Goal: Use online tool/utility: Utilize a website feature to perform a specific function

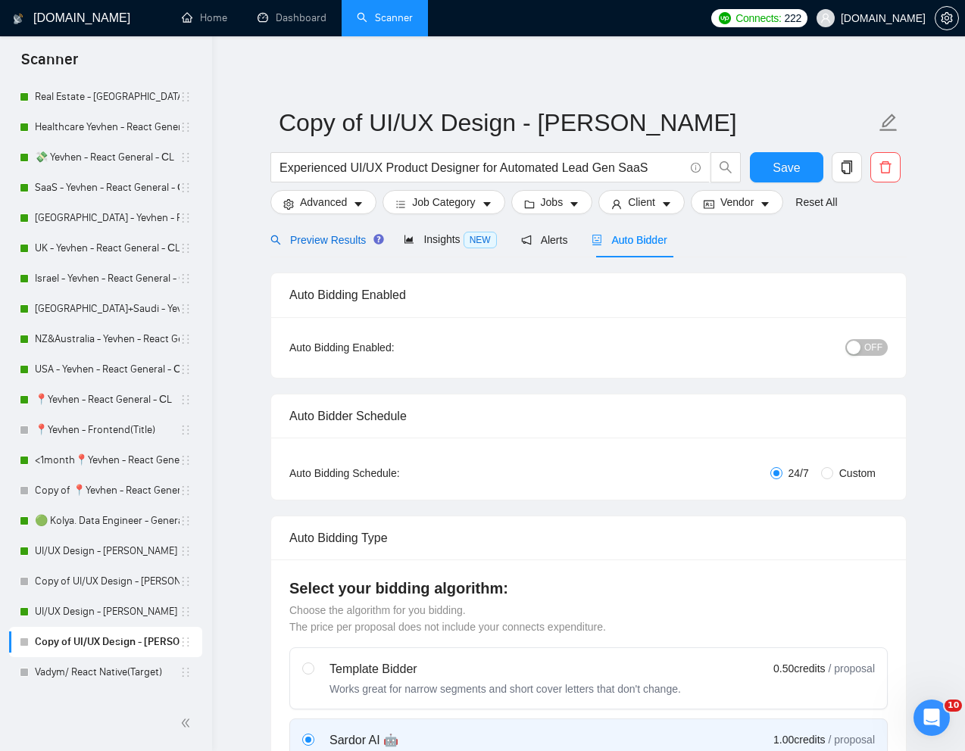
click at [322, 234] on span "Preview Results" at bounding box center [324, 240] width 109 height 12
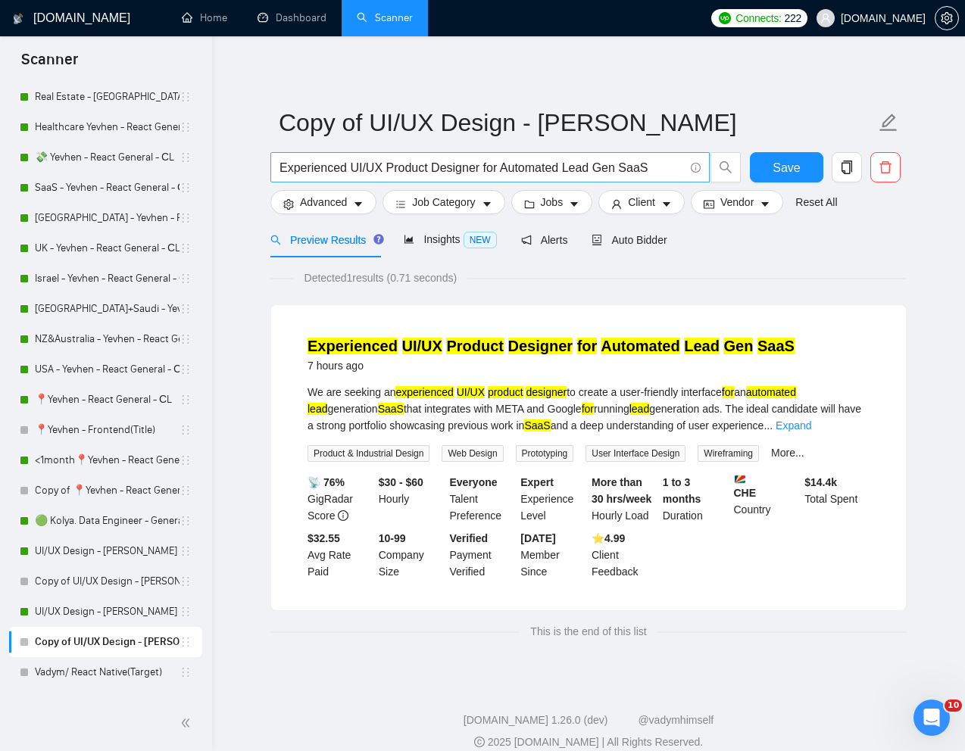
click at [535, 160] on input "Experienced UI/UX Product Designer for Automated Lead Gen SaaS" at bounding box center [481, 167] width 404 height 19
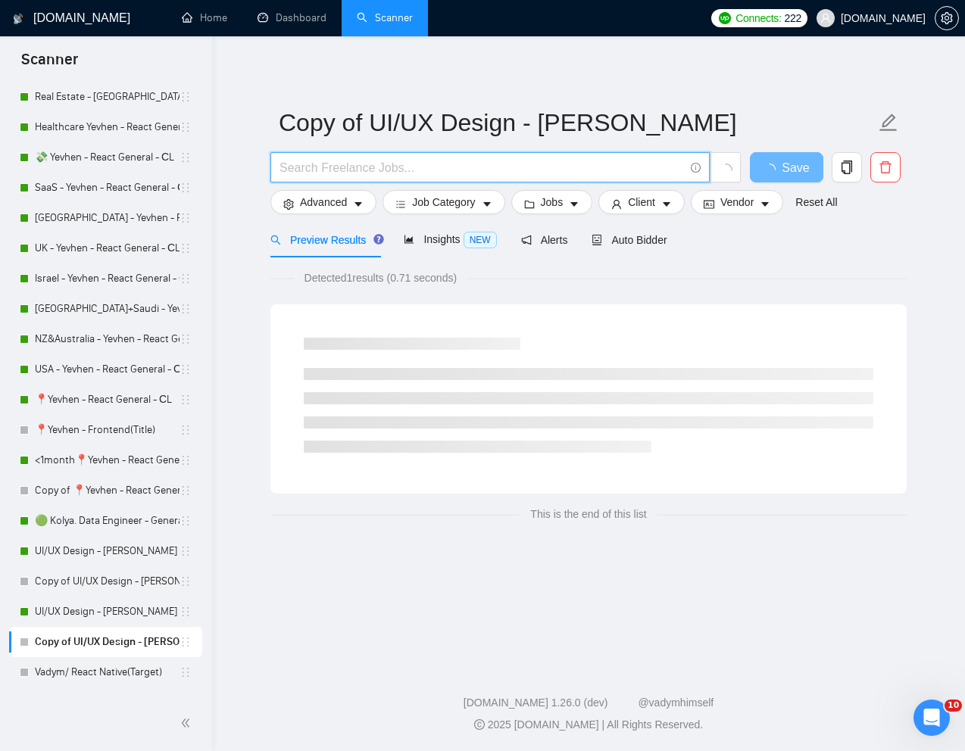
click at [534, 173] on input "text" at bounding box center [481, 167] width 404 height 19
paste input "Web App Design & Conceptualization"
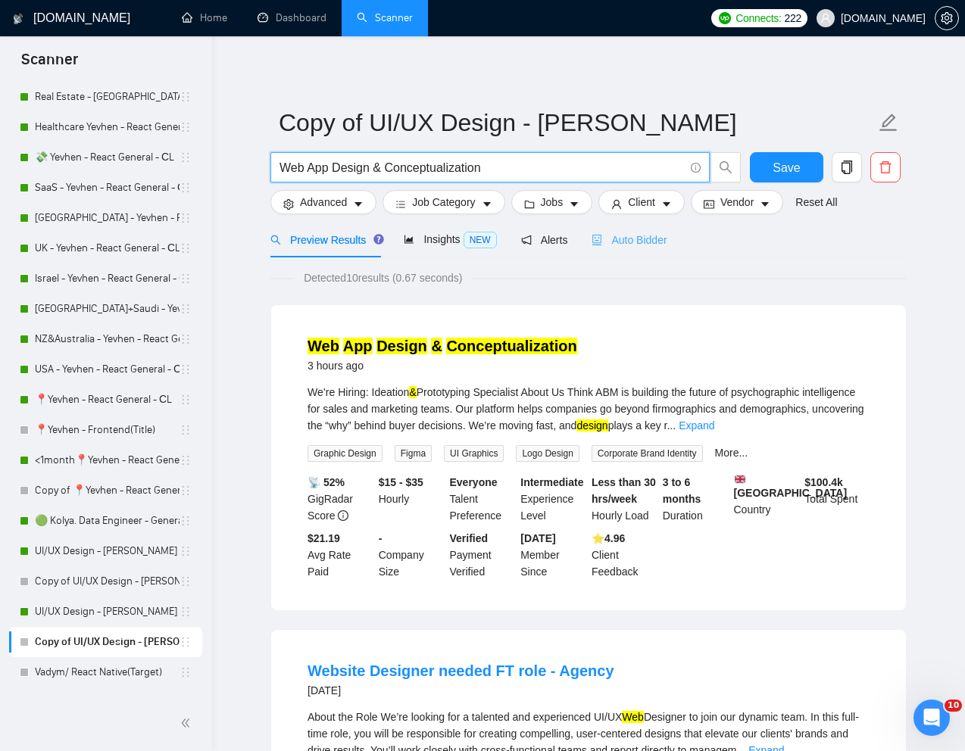
type input "Web App Design & Conceptualization"
click at [653, 237] on span "Auto Bidder" at bounding box center [628, 240] width 75 height 12
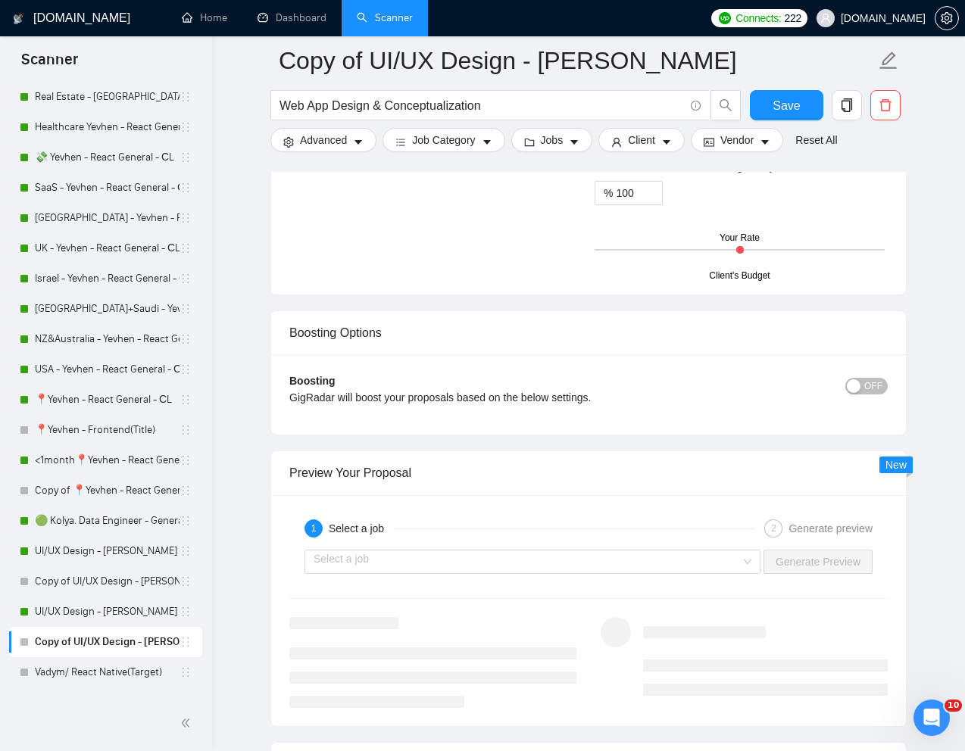
scroll to position [2691, 0]
click at [695, 565] on input "search" at bounding box center [526, 560] width 427 height 23
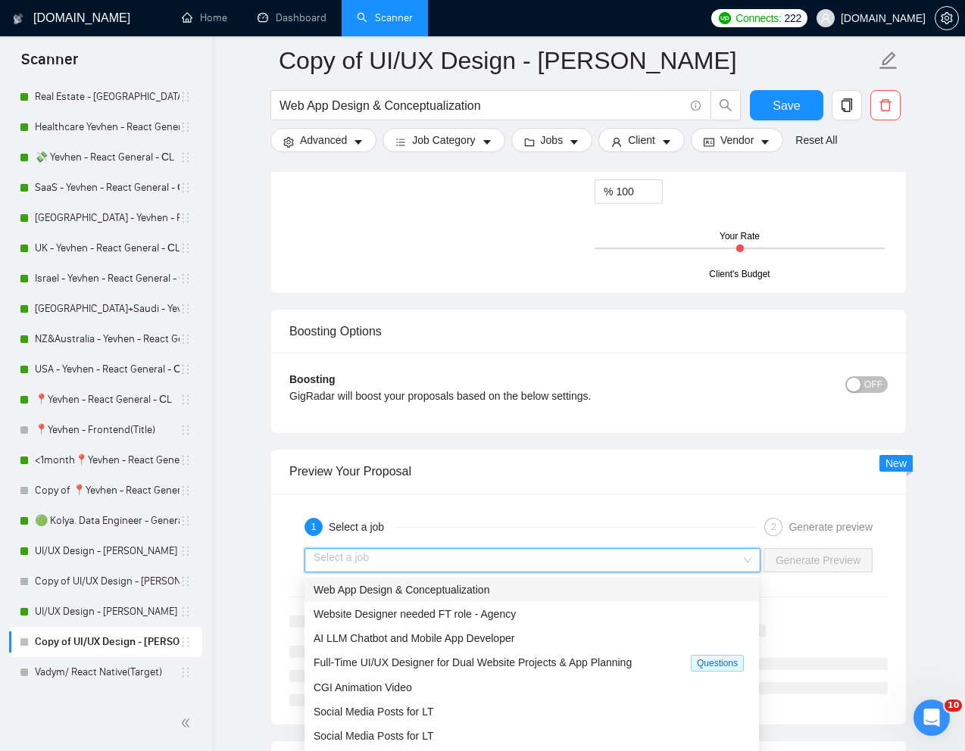
click at [594, 600] on div "Web App Design & Conceptualization" at bounding box center [531, 590] width 454 height 24
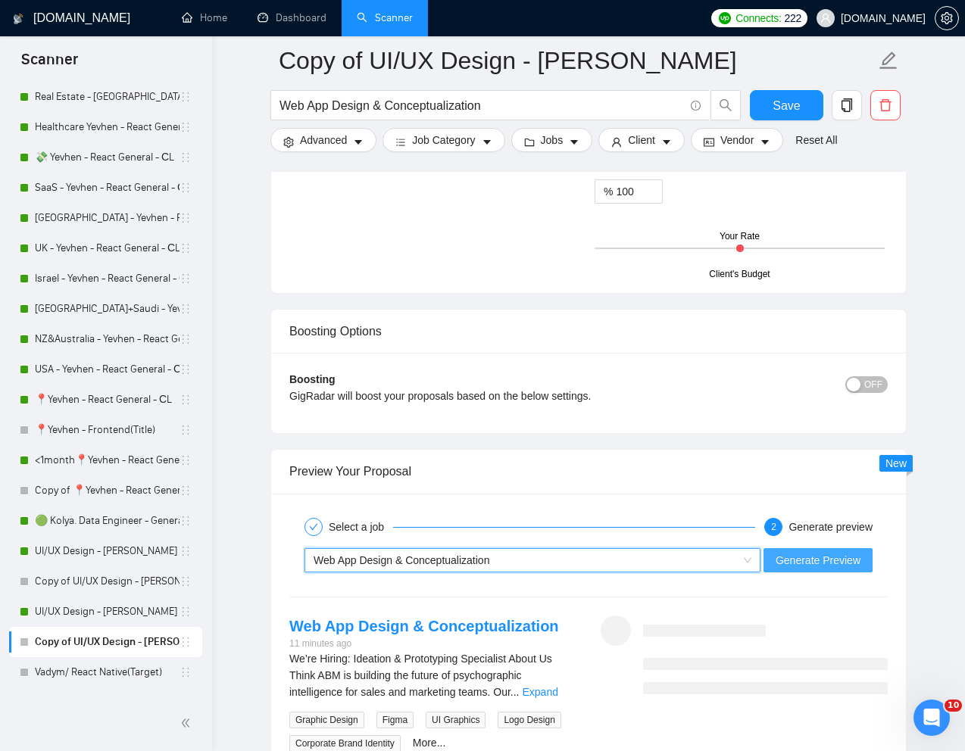
click at [803, 557] on span "Generate Preview" at bounding box center [817, 560] width 85 height 17
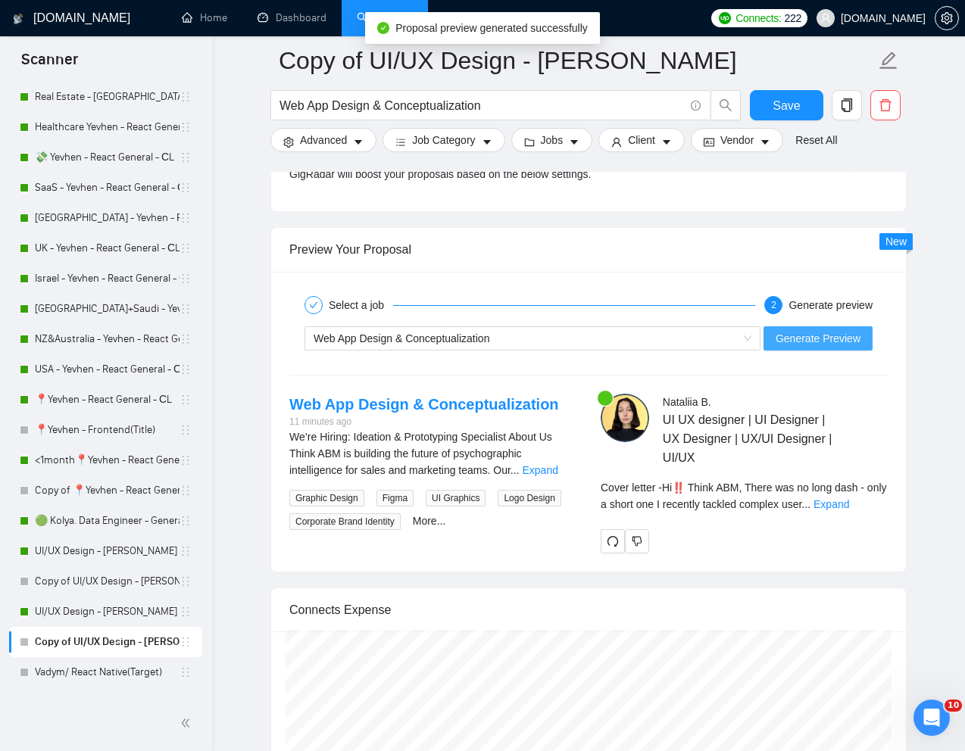
scroll to position [2891, 0]
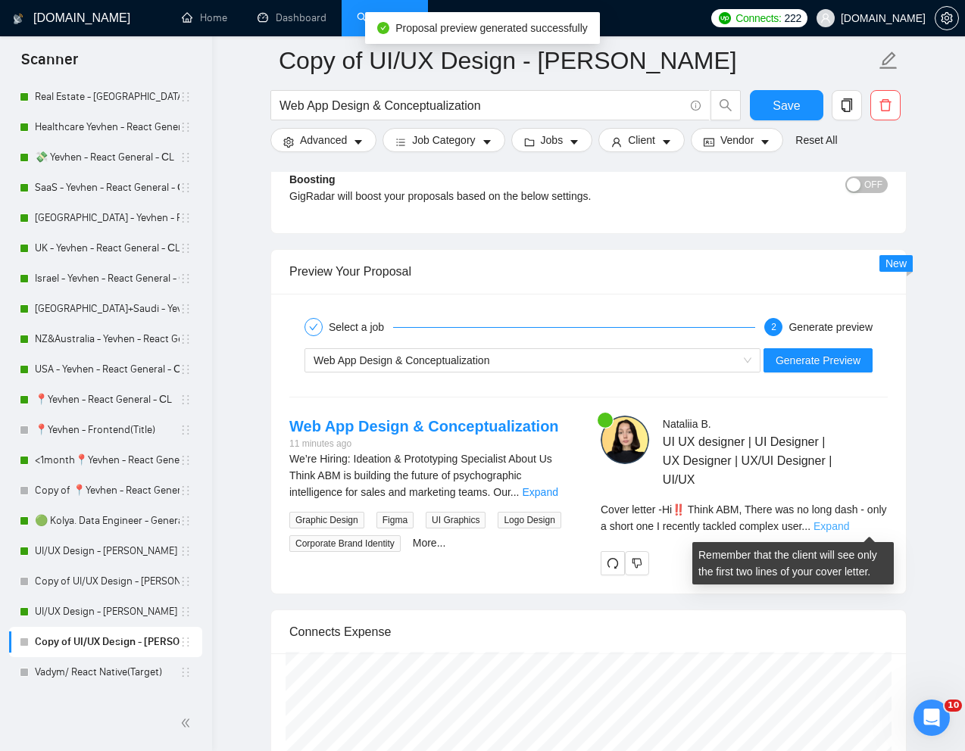
click at [849, 522] on link "Expand" at bounding box center [831, 526] width 36 height 12
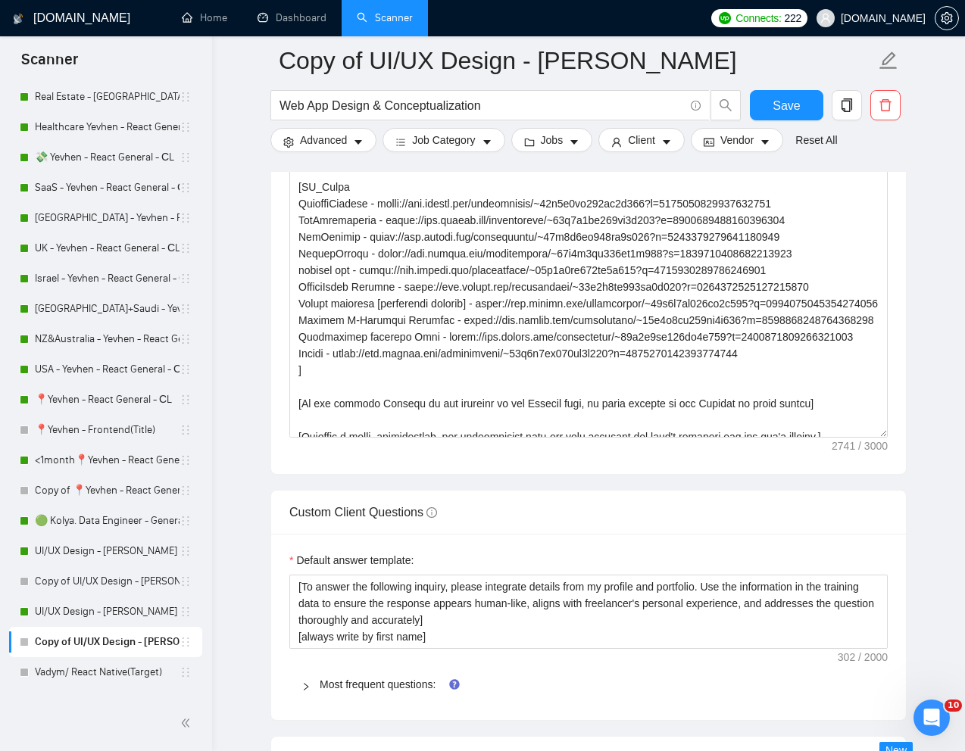
scroll to position [202, 0]
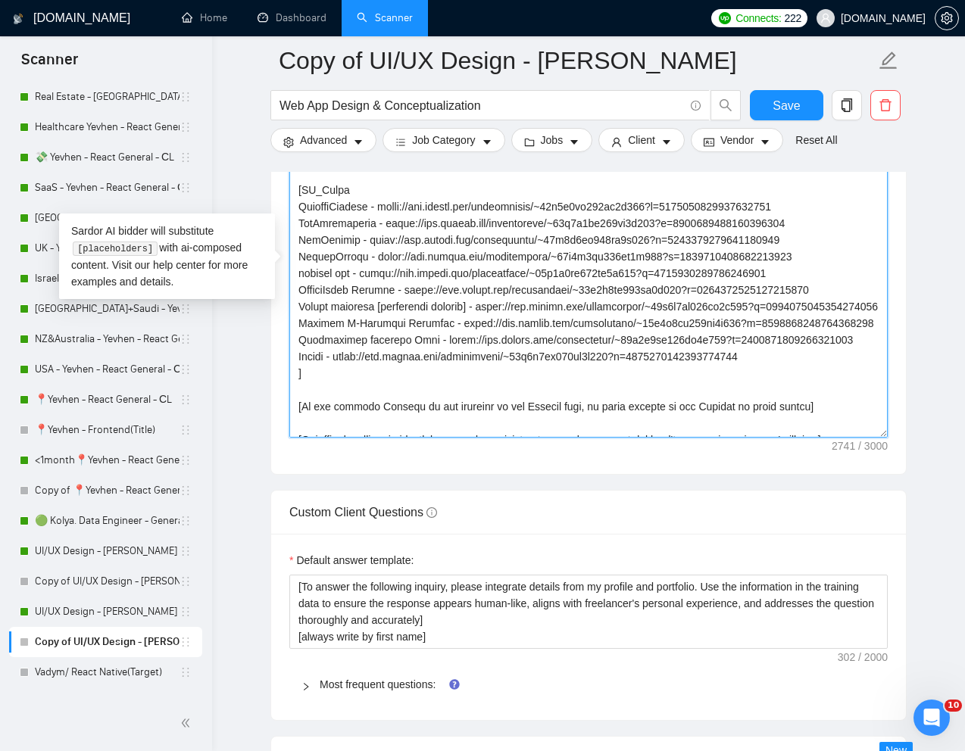
drag, startPoint x: 298, startPoint y: 223, endPoint x: 791, endPoint y: 403, distance: 524.8
click at [791, 403] on textarea "Cover letter template:" at bounding box center [588, 267] width 598 height 341
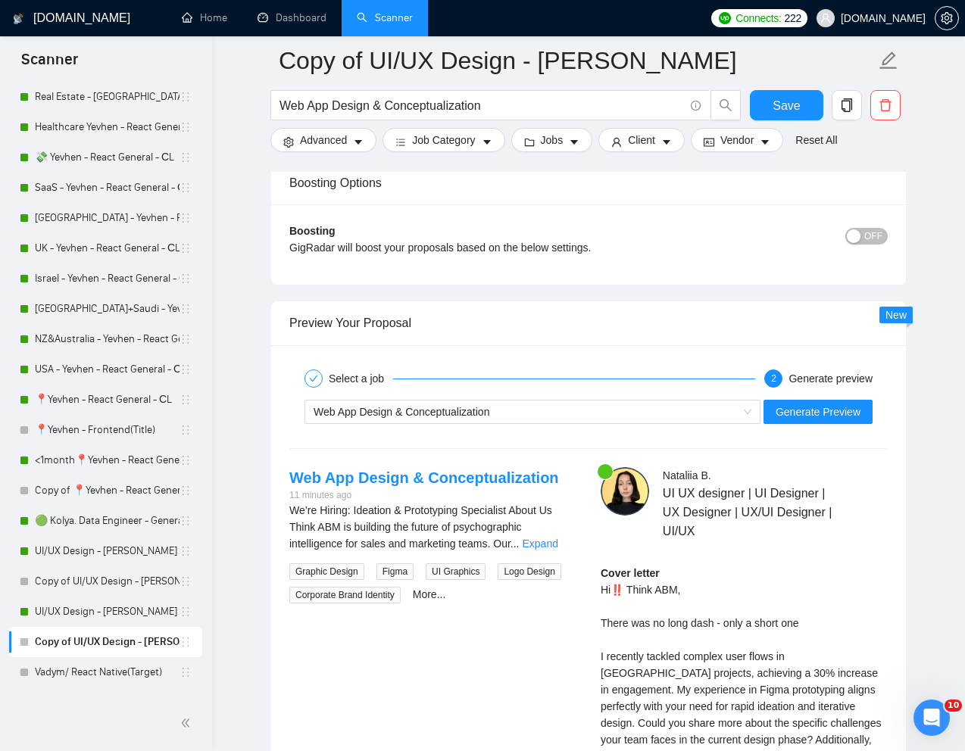
scroll to position [2911, 0]
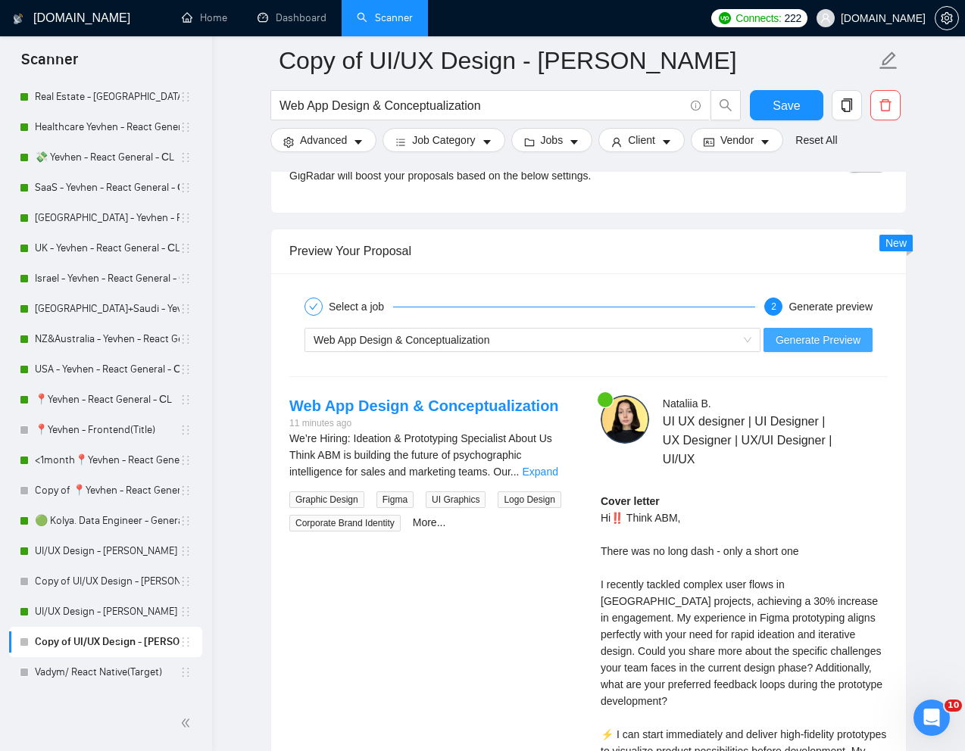
type textarea "[Lorem i dolorsit ametcons adipi eli "Se‼️" doe tempor'i utla et dolorem aliq (…"
click at [813, 340] on span "Generate Preview" at bounding box center [817, 340] width 85 height 17
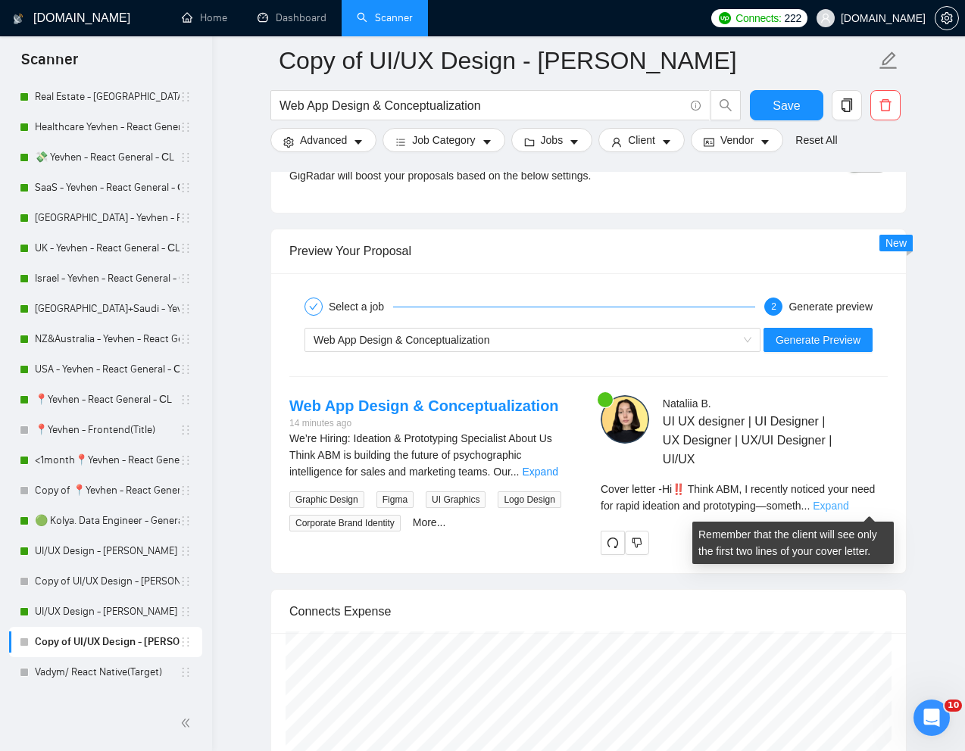
click at [848, 506] on link "Expand" at bounding box center [830, 506] width 36 height 12
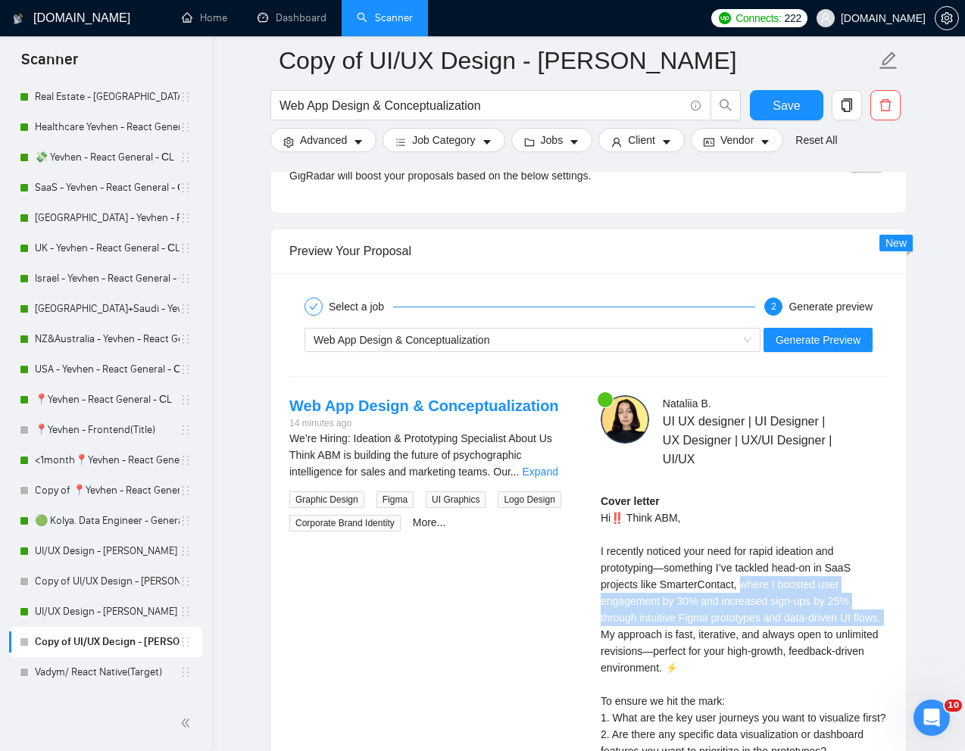
drag, startPoint x: 745, startPoint y: 585, endPoint x: 632, endPoint y: 632, distance: 123.2
click at [632, 632] on div "Cover letter Hi‼️ Think ABM, I recently noticed your need for rapid ideation an…" at bounding box center [743, 709] width 287 height 433
copy div "where I boosted user engagement by 30% and increased sign-ups by 25% through in…"
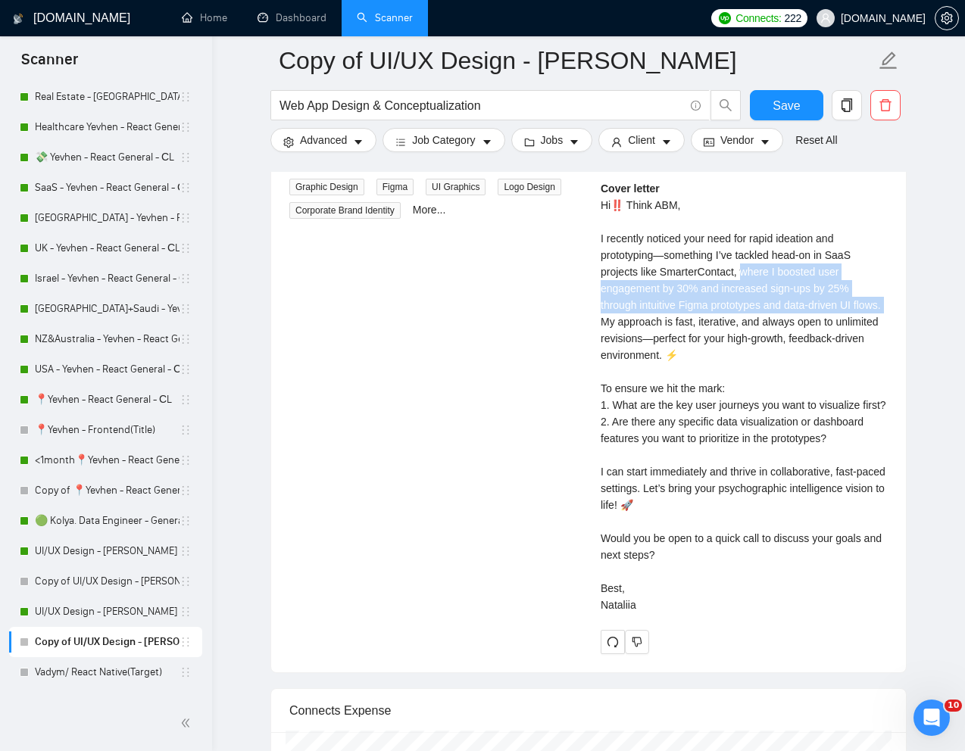
scroll to position [3242, 0]
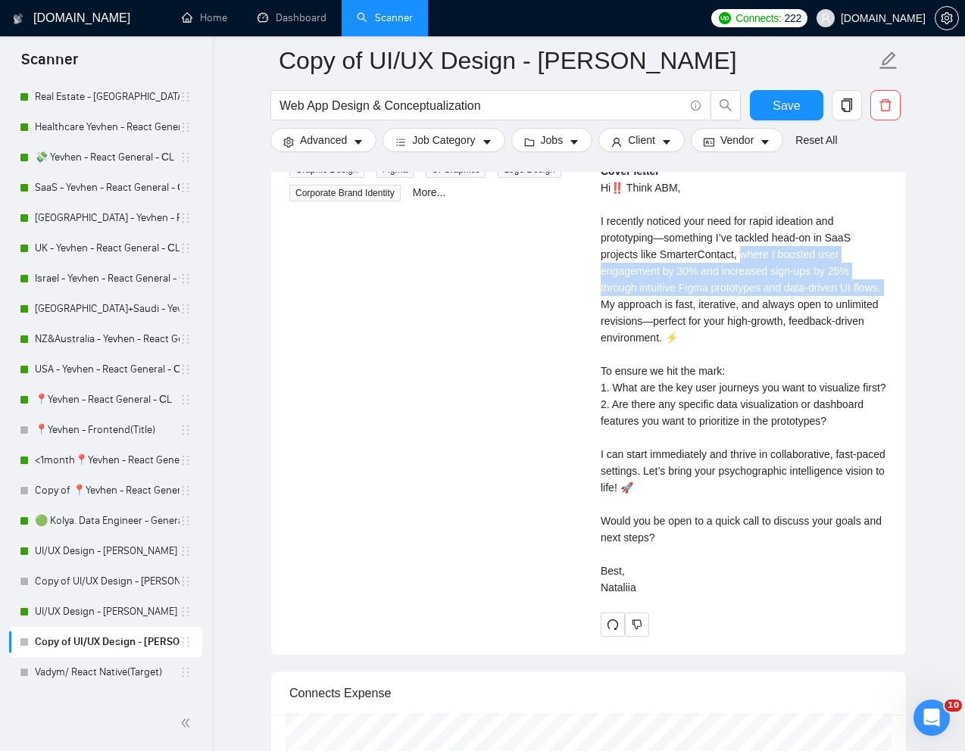
click at [700, 577] on div "Cover letter Hi‼️ Think ABM, I recently noticed your need for rapid ideation an…" at bounding box center [743, 379] width 287 height 433
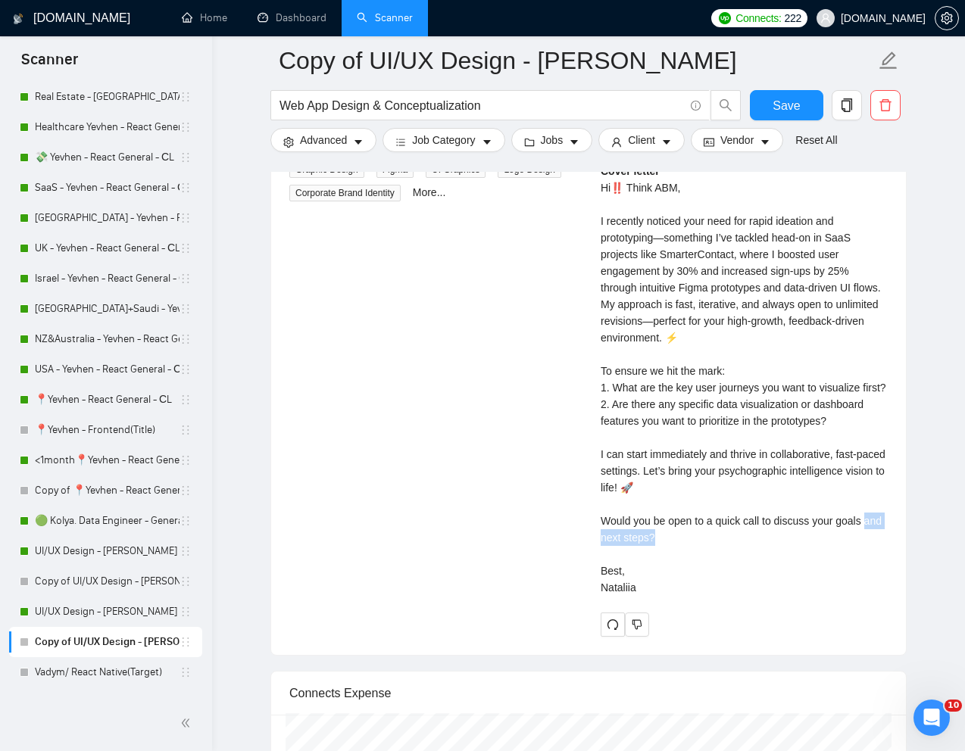
drag, startPoint x: 600, startPoint y: 547, endPoint x: 688, endPoint y: 559, distance: 88.7
click at [688, 559] on div "Cover letter Hi‼️ Think ABM, I recently noticed your need for rapid ideation an…" at bounding box center [743, 379] width 287 height 433
click at [674, 550] on div "Cover letter Hi‼️ Think ABM, I recently noticed your need for rapid ideation an…" at bounding box center [743, 379] width 287 height 433
drag, startPoint x: 685, startPoint y: 550, endPoint x: 589, endPoint y: 541, distance: 95.9
click at [589, 541] on div "[PERSON_NAME] UI UX designer | UI Designer | UX Designer | UX/UI Designer | UI/…" at bounding box center [743, 351] width 311 height 572
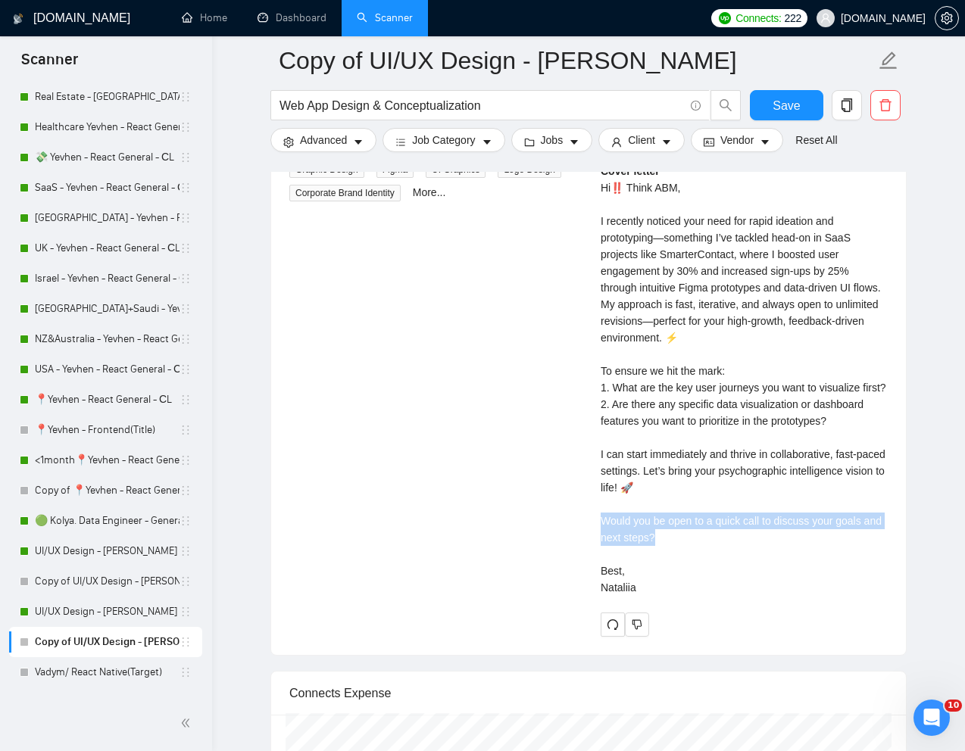
copy div "ould you be open to a quick call to discuss your goals and next steps?"
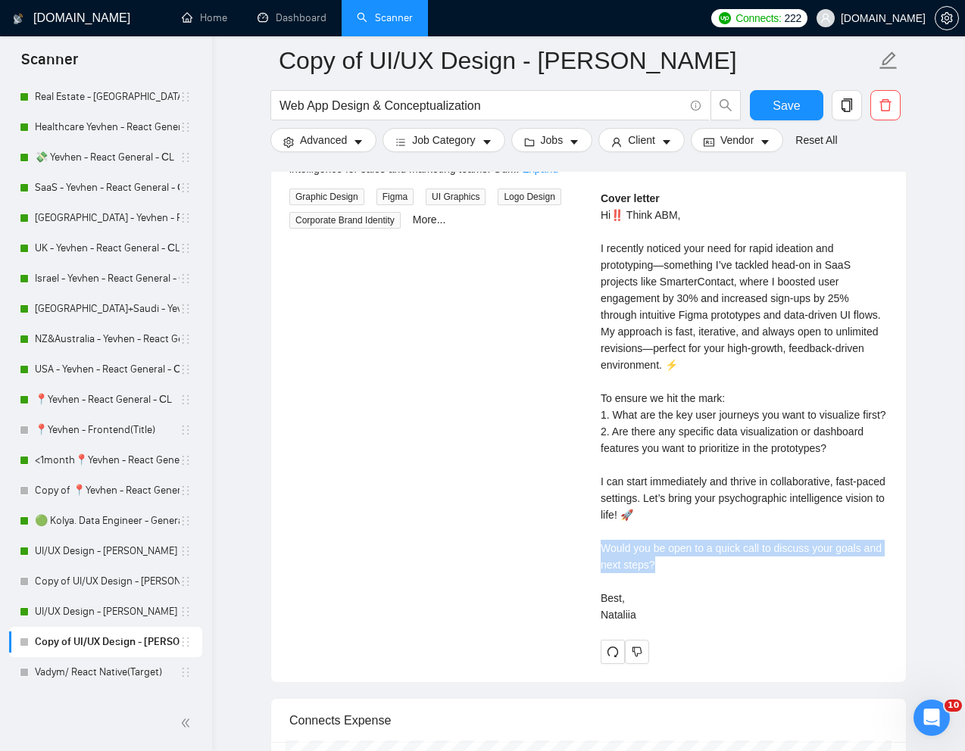
scroll to position [3213, 0]
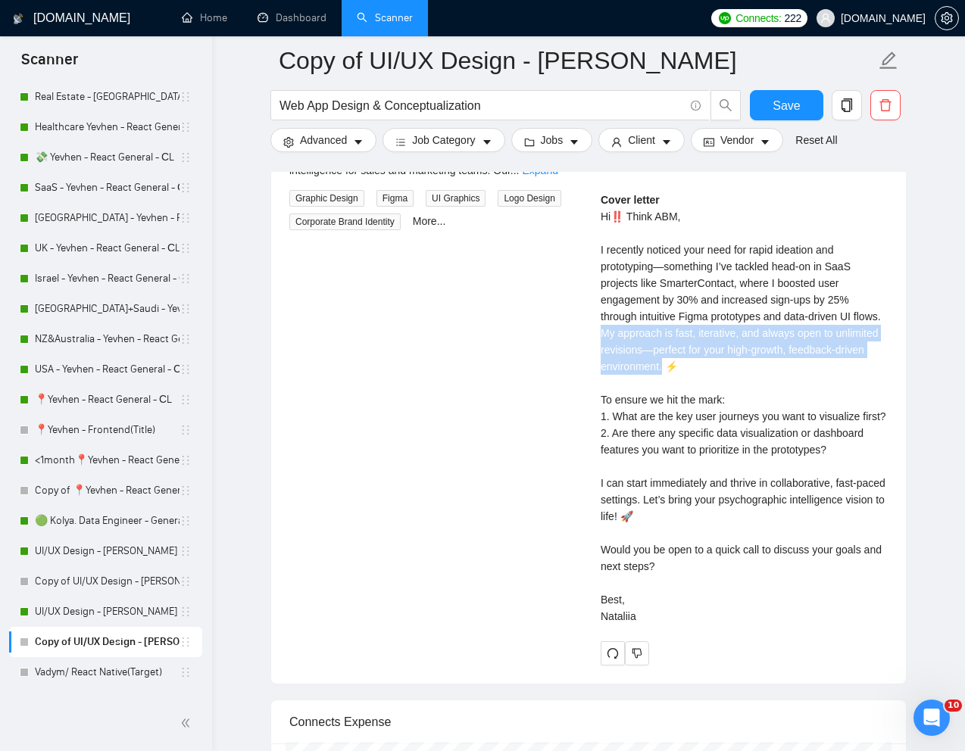
drag, startPoint x: 633, startPoint y: 335, endPoint x: 747, endPoint y: 367, distance: 118.9
click at [747, 367] on div "Cover letter Hi‼️ Think ABM, I recently noticed your need for rapid ideation an…" at bounding box center [743, 408] width 287 height 433
copy div "My approach is fast, iterative, and always open to unlimited revisions—perfect …"
